Goal: Task Accomplishment & Management: Complete application form

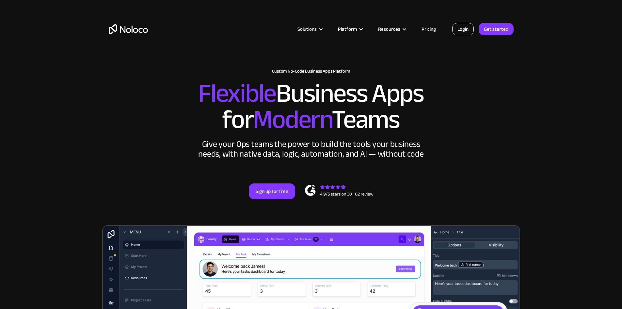
click at [465, 28] on link "Login" at bounding box center [463, 29] width 22 height 12
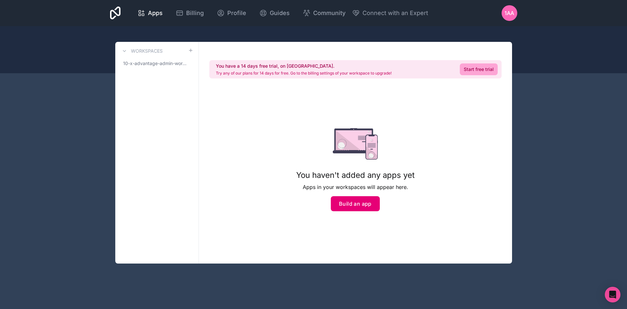
click at [368, 197] on button "Build an app" at bounding box center [355, 203] width 49 height 15
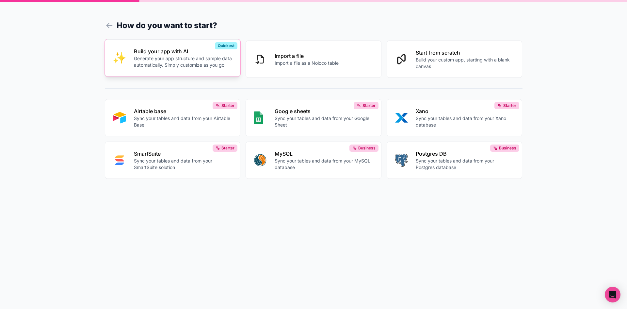
click at [172, 69] on button "Build your app with AI Generate your app structure and sample data automaticall…" at bounding box center [173, 57] width 136 height 37
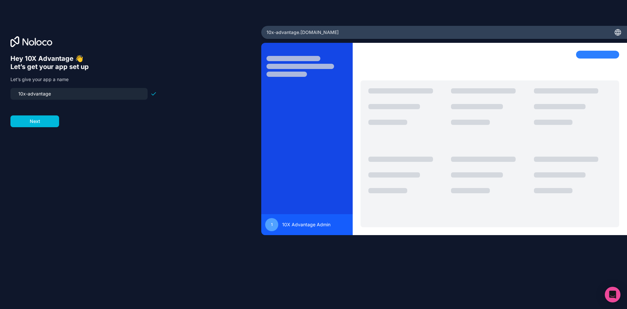
click at [59, 98] on input "10x-advantage" at bounding box center [78, 93] width 129 height 9
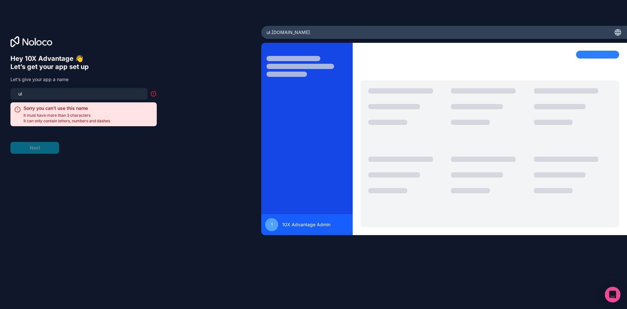
type input "u"
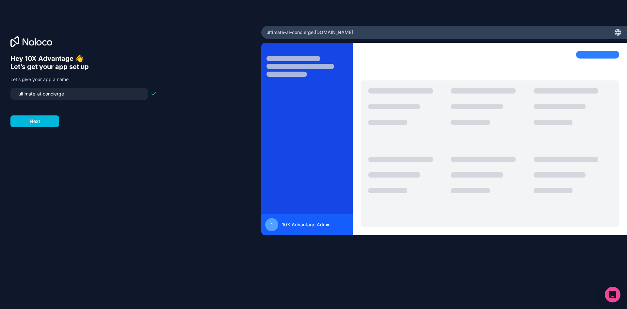
type input "ultimate-ai-concierge"
click at [54, 118] on button "Next" at bounding box center [34, 121] width 49 height 12
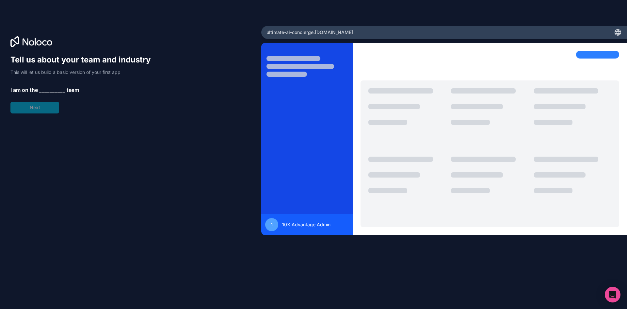
click at [45, 90] on span "__________" at bounding box center [52, 90] width 26 height 8
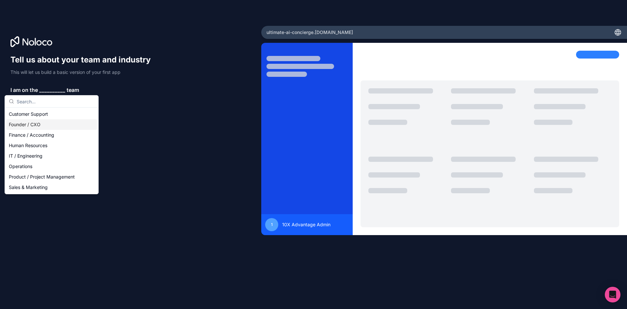
click at [28, 121] on div "Founder / CXO" at bounding box center [51, 124] width 91 height 10
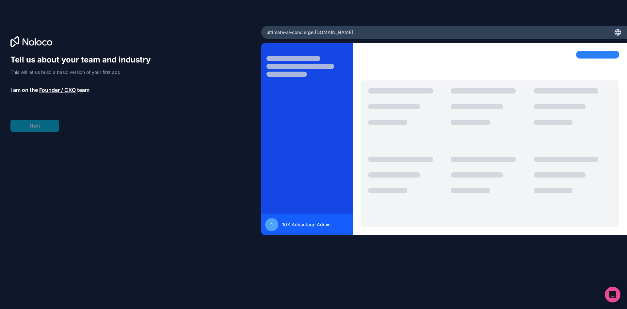
click at [37, 129] on div "Tell us about your team and industry This will let us build a basic version of …" at bounding box center [83, 93] width 146 height 77
click at [48, 106] on span "__________" at bounding box center [54, 108] width 26 height 8
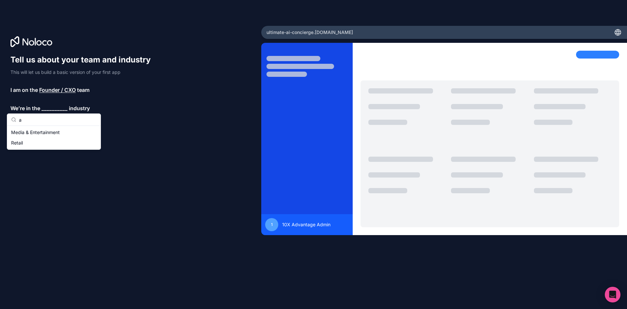
type input "ai"
type input "sales"
type input "medic"
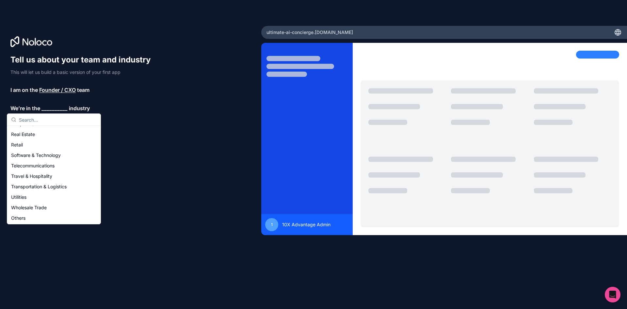
scroll to position [135, 0]
click at [24, 219] on div "Others" at bounding box center [53, 217] width 91 height 10
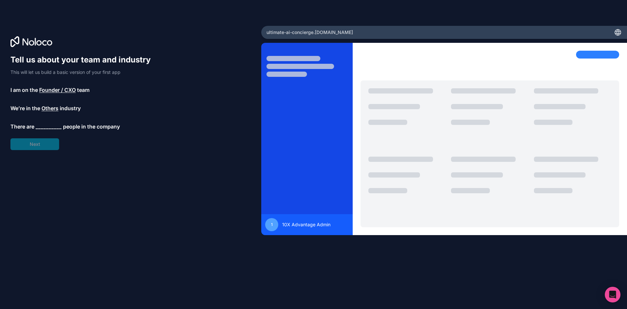
click at [46, 123] on span "__________" at bounding box center [49, 126] width 26 height 8
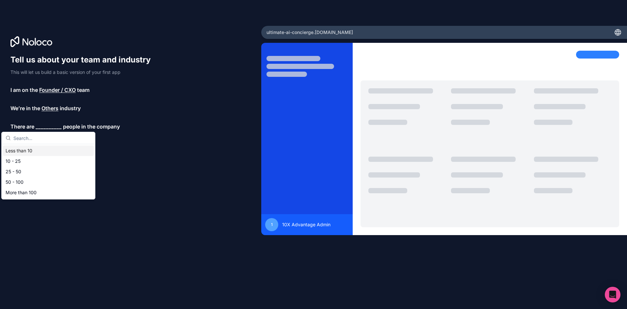
click at [35, 152] on div "Less than 10" at bounding box center [48, 150] width 91 height 10
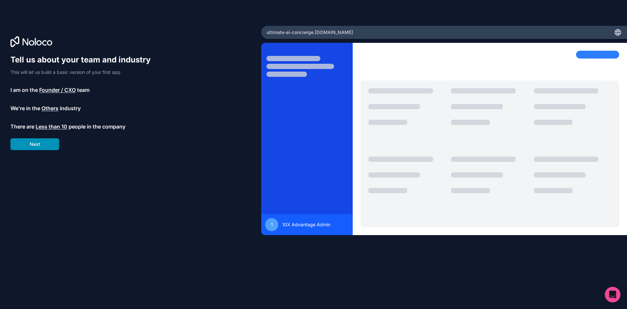
click at [45, 146] on button "Next" at bounding box center [34, 144] width 49 height 12
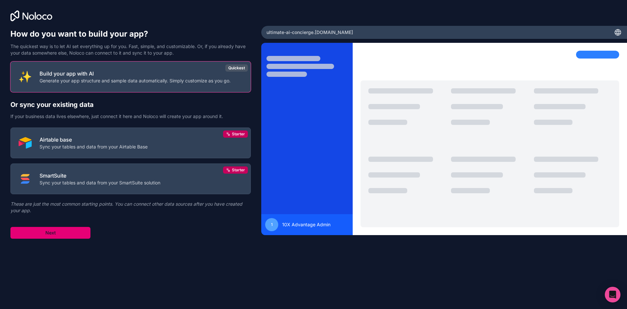
click at [60, 235] on button "Next" at bounding box center [50, 233] width 80 height 12
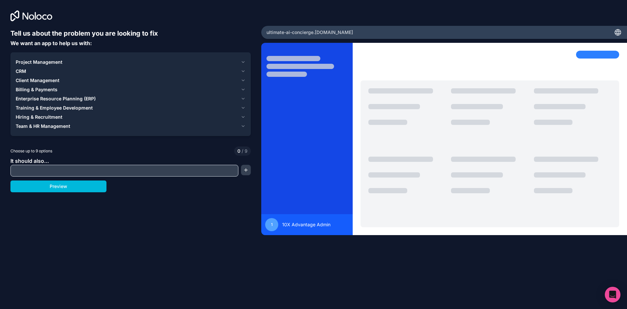
click at [70, 62] on div "Project Management" at bounding box center [127, 62] width 222 height 7
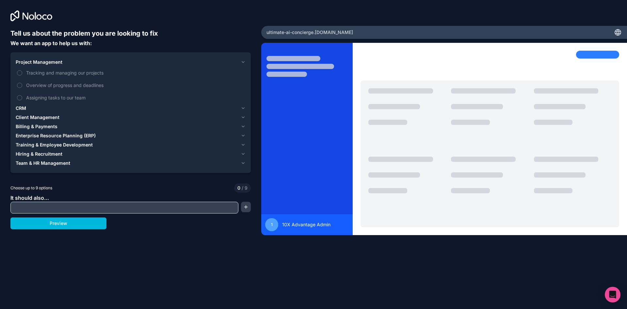
click at [62, 60] on div "Project Management" at bounding box center [127, 62] width 222 height 7
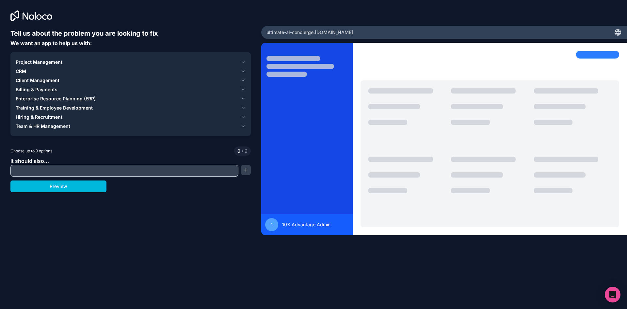
click at [42, 70] on div "CRM" at bounding box center [127, 71] width 222 height 7
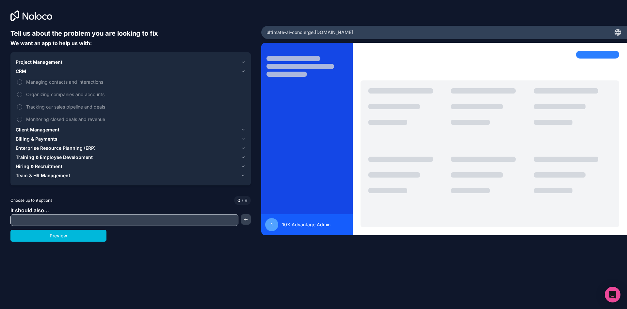
click at [42, 70] on div "CRM" at bounding box center [127, 71] width 222 height 7
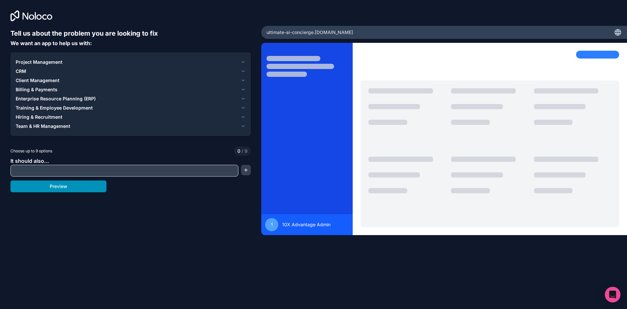
click at [65, 186] on button "Preview" at bounding box center [58, 186] width 96 height 12
click at [76, 125] on div "Team & HR Management" at bounding box center [127, 126] width 222 height 7
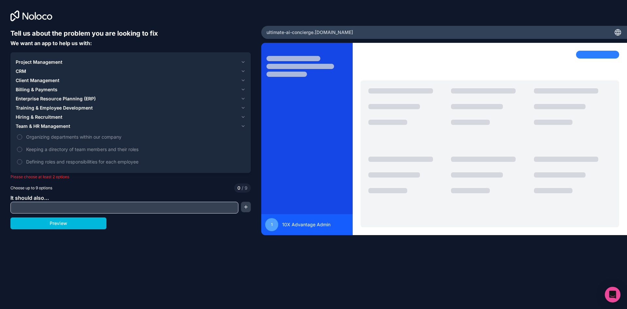
click at [76, 125] on div "Team & HR Management" at bounding box center [127, 126] width 222 height 7
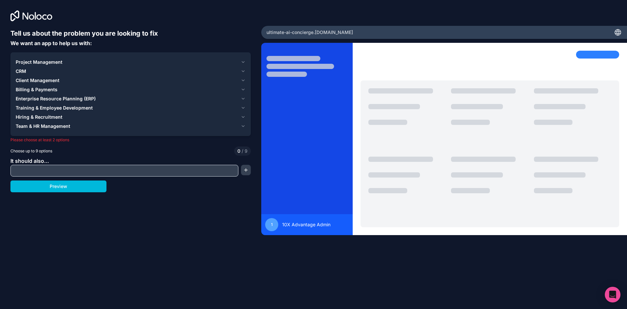
click at [204, 61] on div "Project Management" at bounding box center [127, 62] width 222 height 7
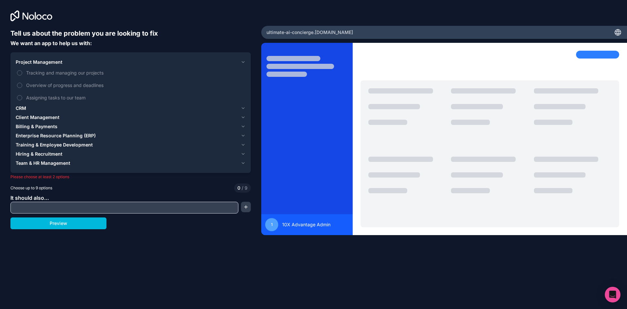
click at [204, 61] on div "Project Management" at bounding box center [127, 62] width 222 height 7
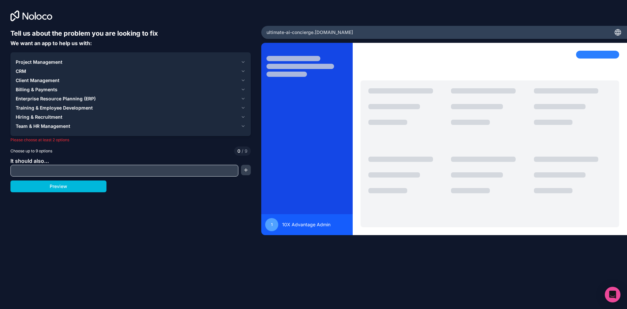
click at [168, 83] on div "Client Management" at bounding box center [127, 80] width 222 height 7
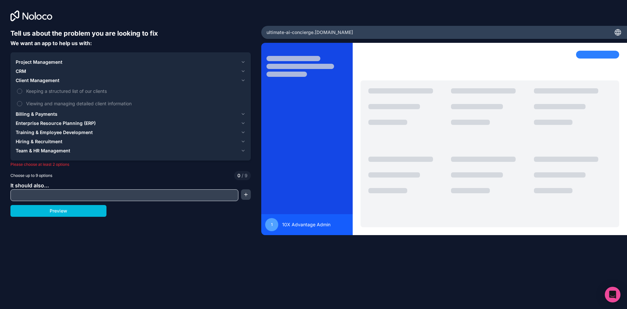
click at [162, 81] on div "Client Management" at bounding box center [127, 80] width 222 height 7
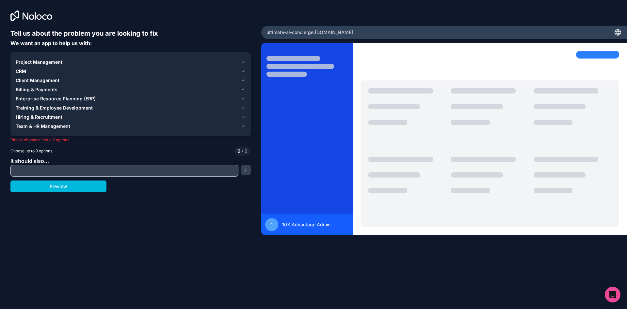
click at [133, 130] on button "Team & HR Management" at bounding box center [131, 126] width 230 height 9
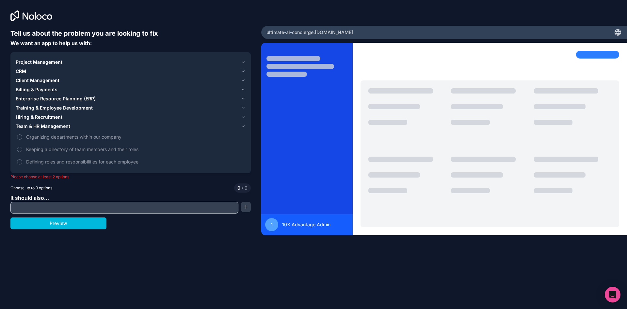
click at [133, 130] on button "Team & HR Management" at bounding box center [131, 126] width 230 height 9
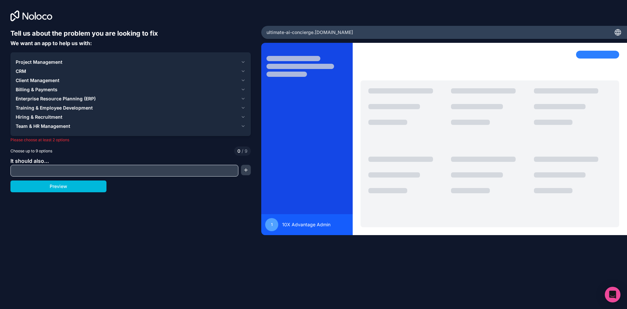
click at [104, 106] on div "Training & Employee Development" at bounding box center [127, 108] width 222 height 7
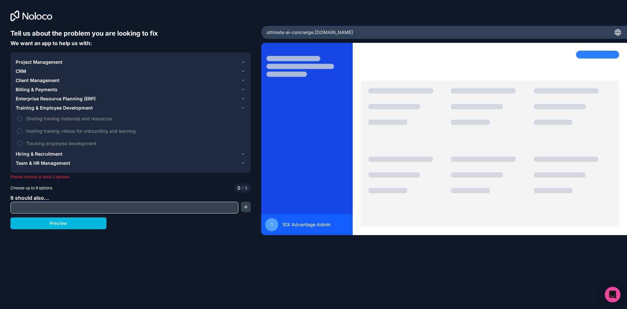
click at [104, 106] on div "Training & Employee Development" at bounding box center [127, 108] width 222 height 7
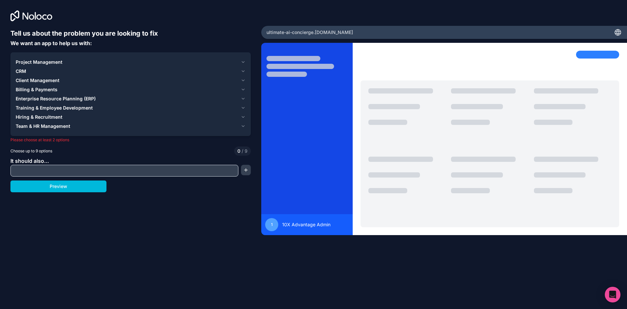
click at [104, 97] on div "Enterprise Resource Planning (ERP)" at bounding box center [127, 98] width 222 height 7
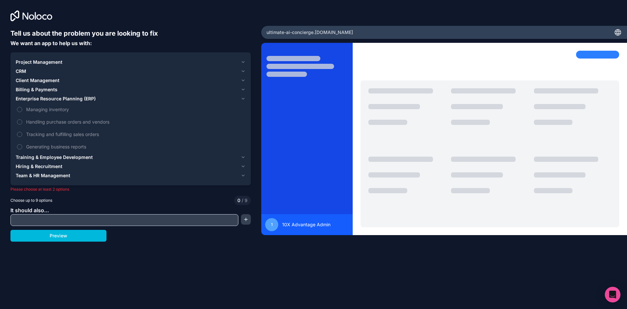
click at [104, 97] on div "Enterprise Resource Planning (ERP)" at bounding box center [127, 98] width 222 height 7
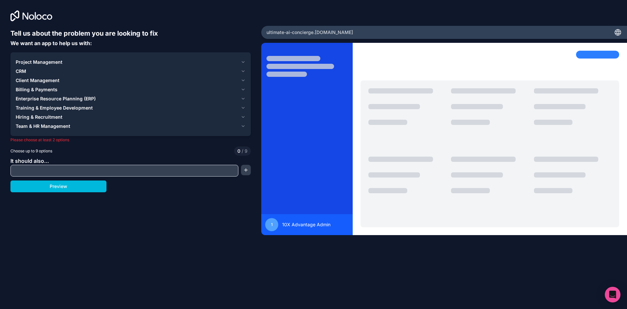
click at [148, 166] on div at bounding box center [124, 171] width 228 height 12
click at [148, 173] on input "text" at bounding box center [124, 170] width 225 height 9
type input "da"
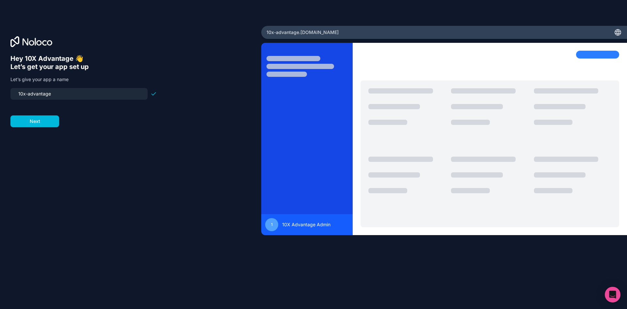
click at [53, 93] on input "10x-advantage" at bounding box center [78, 93] width 129 height 9
click at [40, 124] on button "Next" at bounding box center [34, 121] width 49 height 12
